Goal: Task Accomplishment & Management: Manage account settings

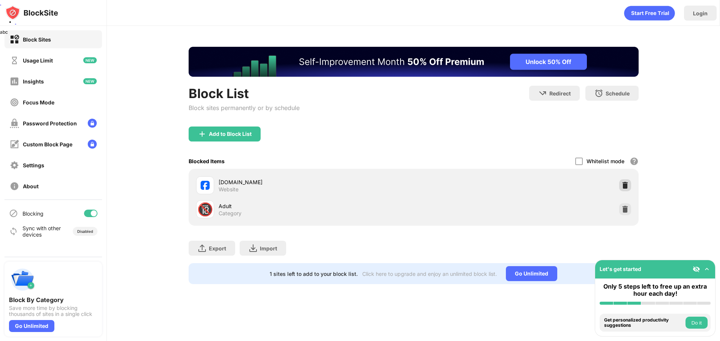
click at [626, 187] on img at bounding box center [624, 185] width 7 height 7
